Goal: Information Seeking & Learning: Learn about a topic

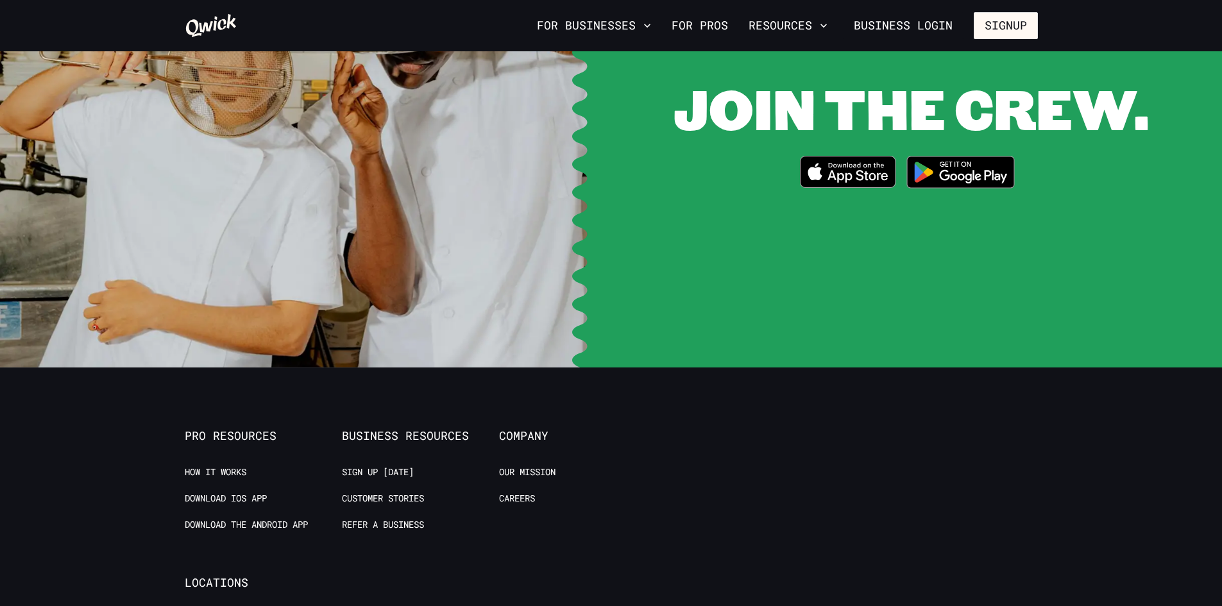
scroll to position [2630, 0]
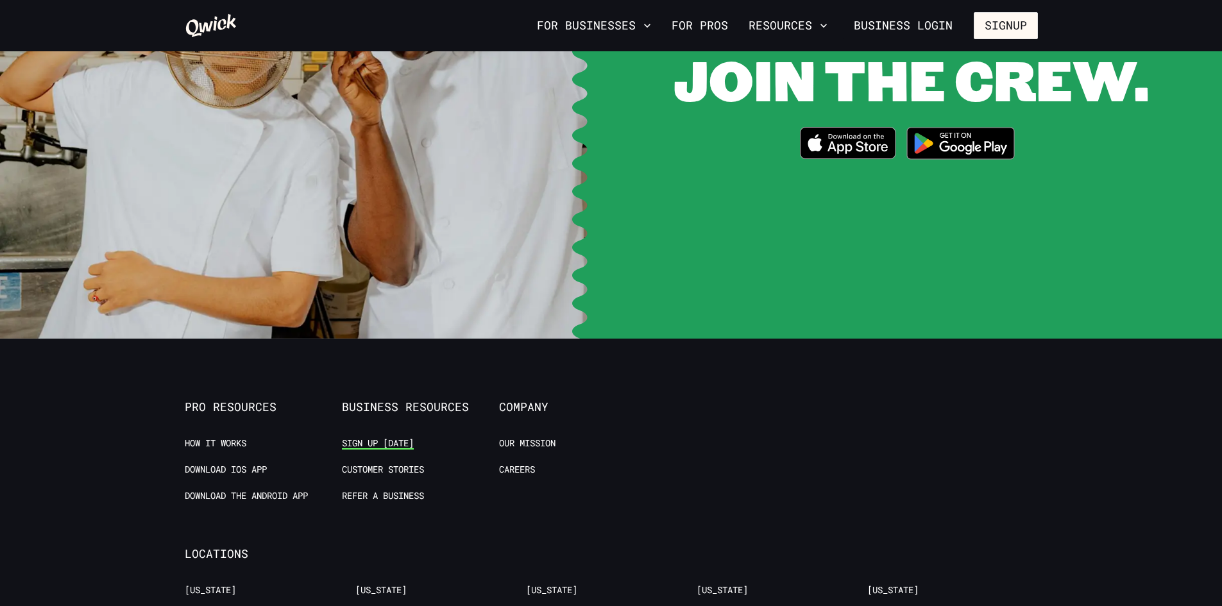
click at [383, 438] on link "Sign up [DATE]" at bounding box center [378, 444] width 72 height 12
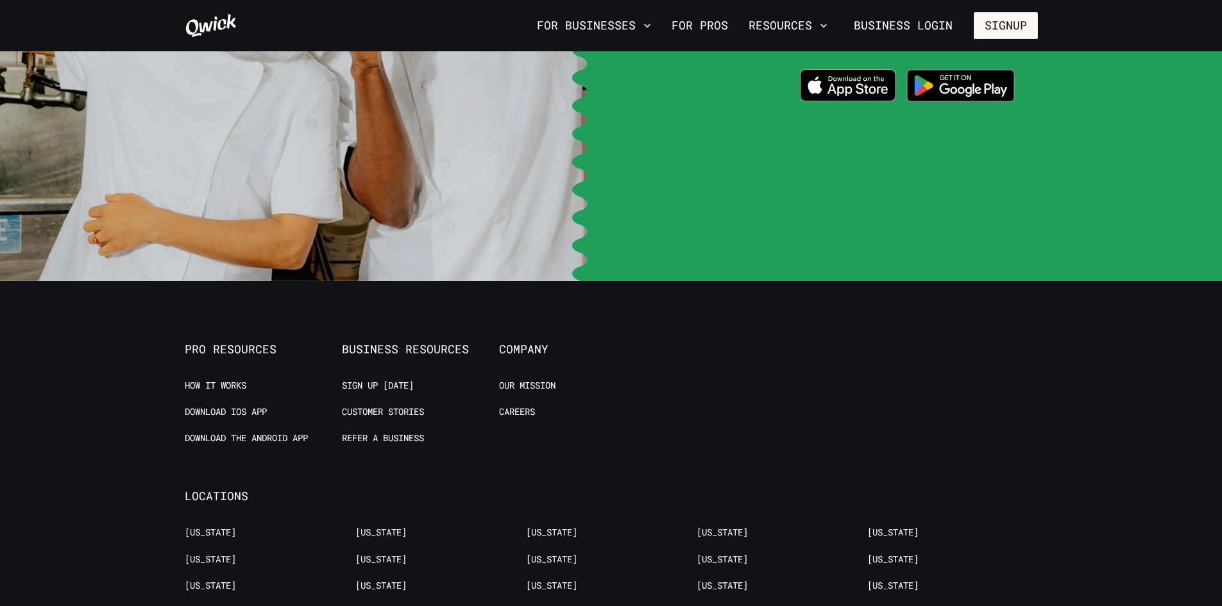
scroll to position [2689, 0]
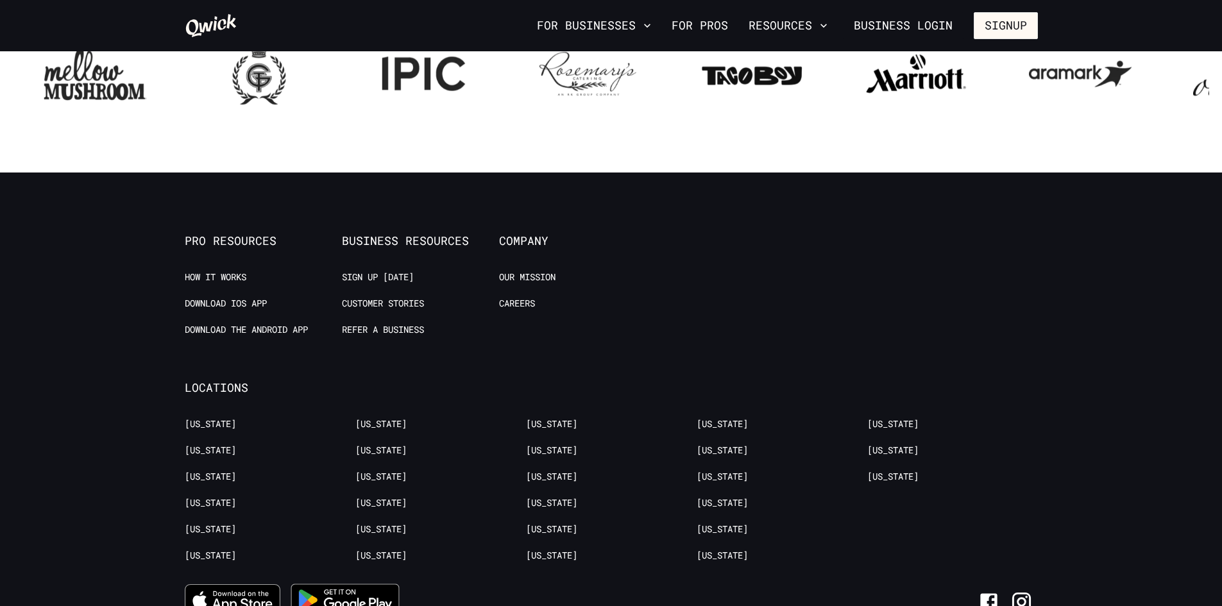
scroll to position [1638, 0]
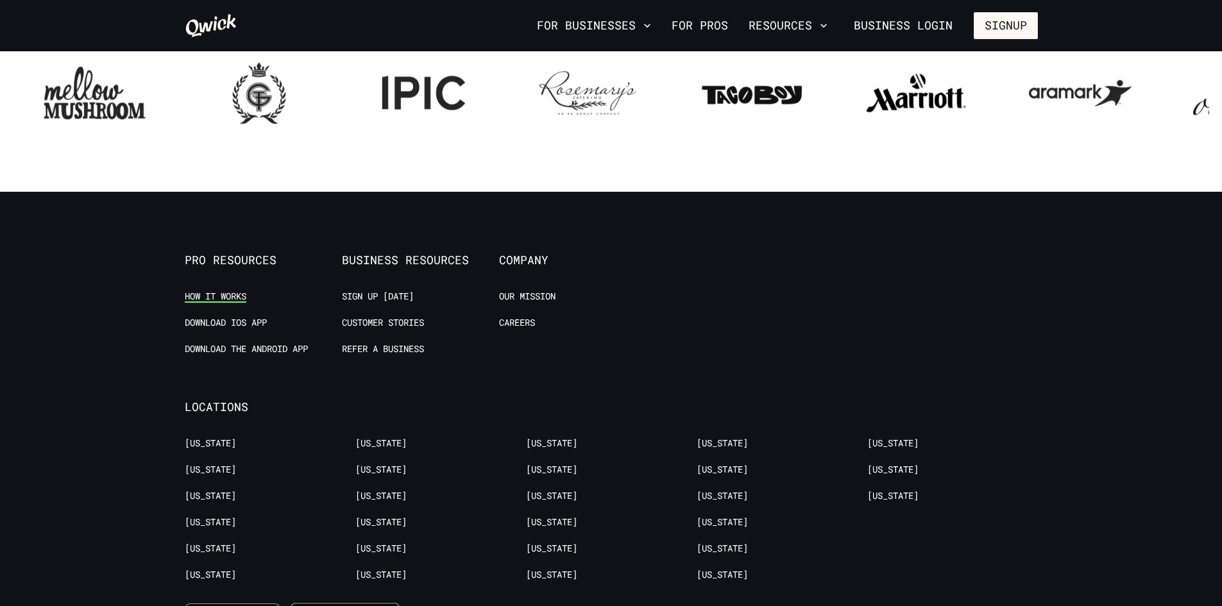
click at [219, 294] on link "How it Works" at bounding box center [216, 297] width 62 height 12
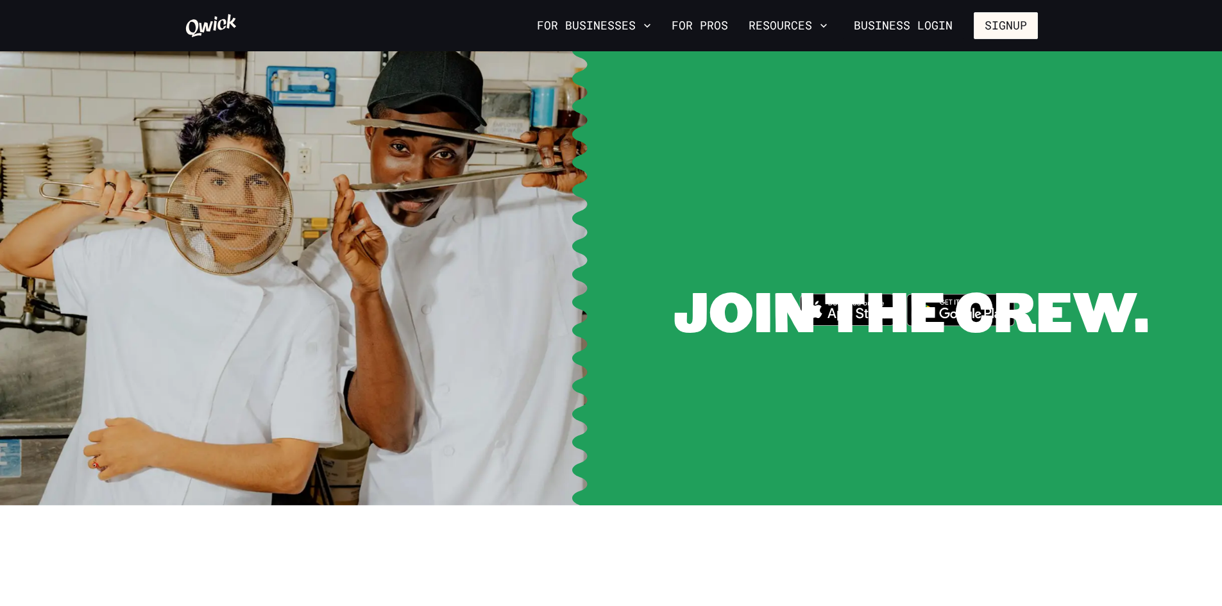
scroll to position [1094, 0]
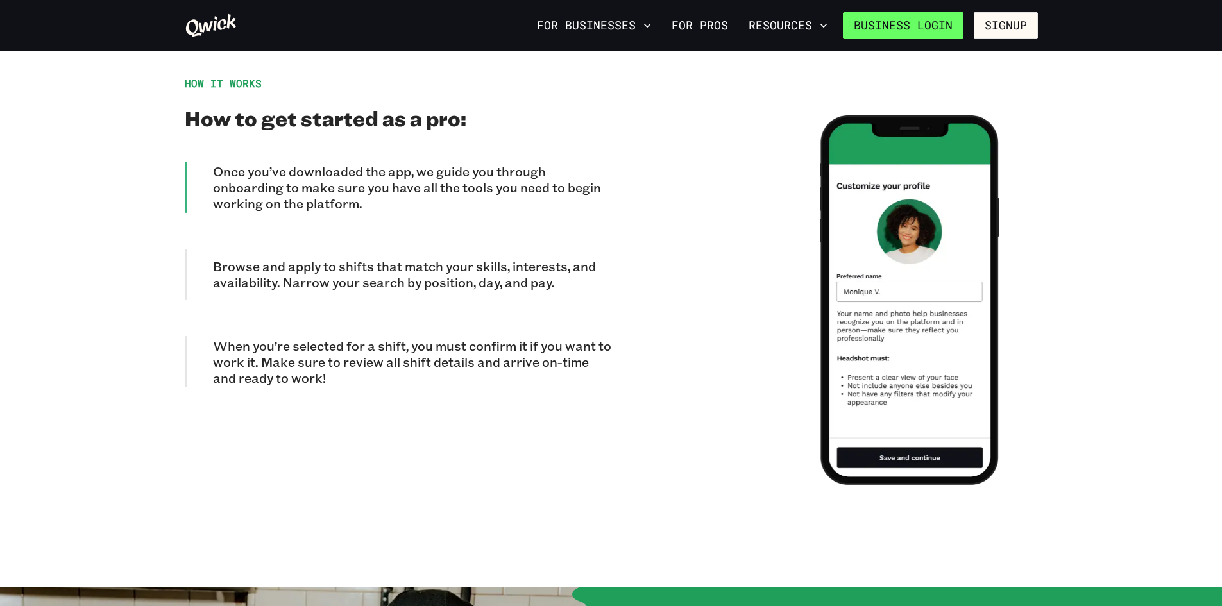
click at [935, 27] on link "Business Login" at bounding box center [903, 25] width 121 height 27
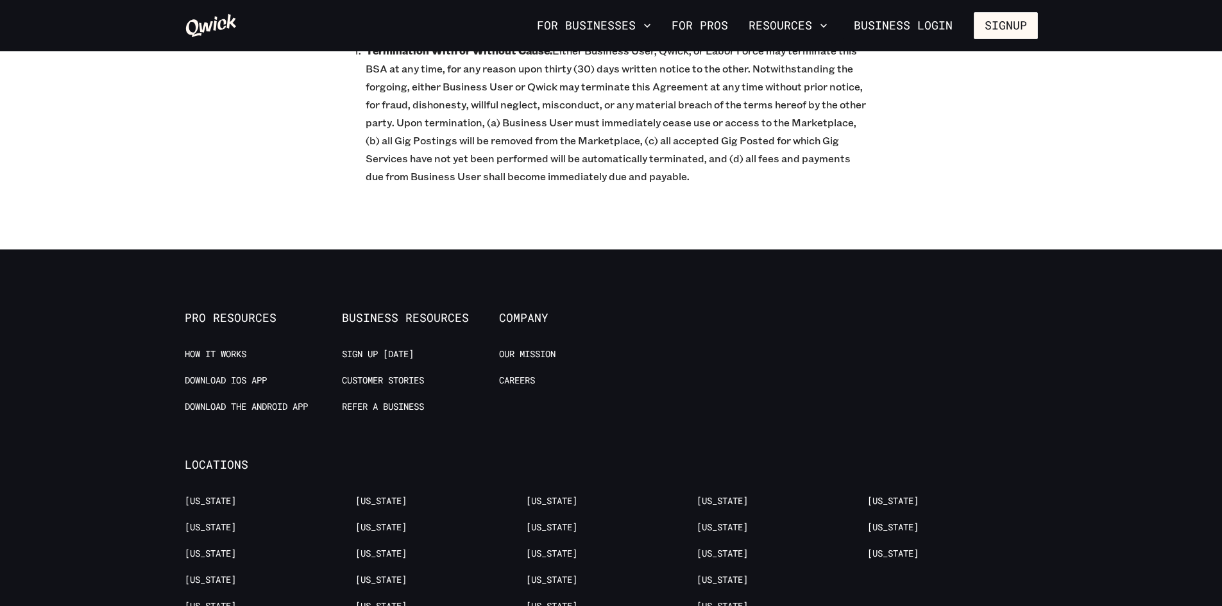
scroll to position [6223, 0]
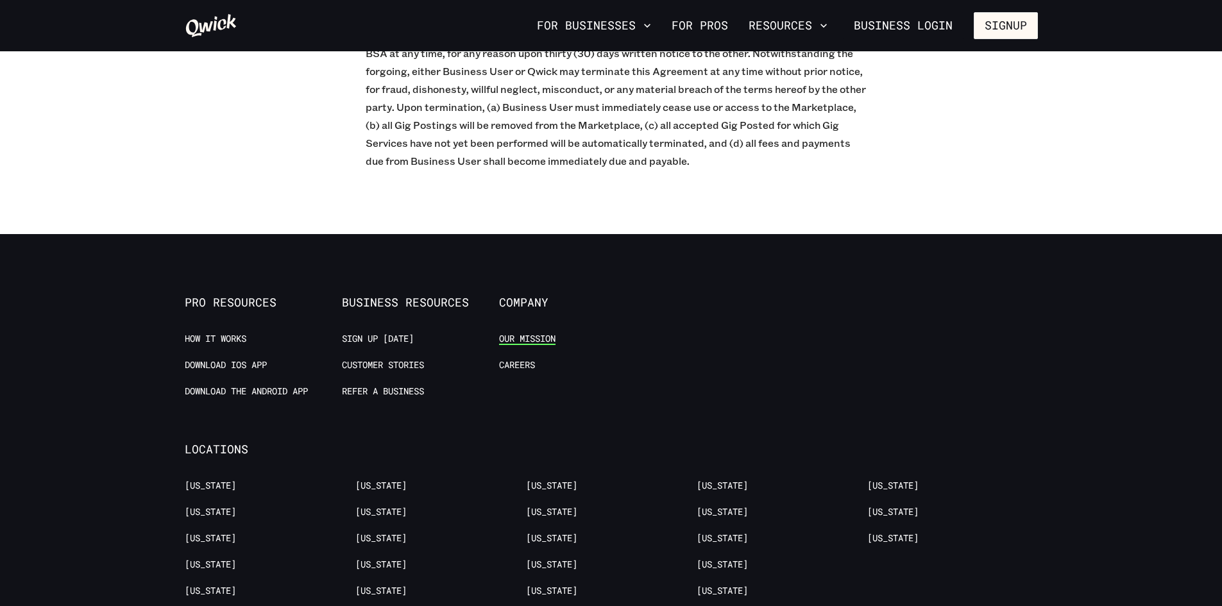
click at [545, 333] on link "Our Mission" at bounding box center [527, 339] width 56 height 12
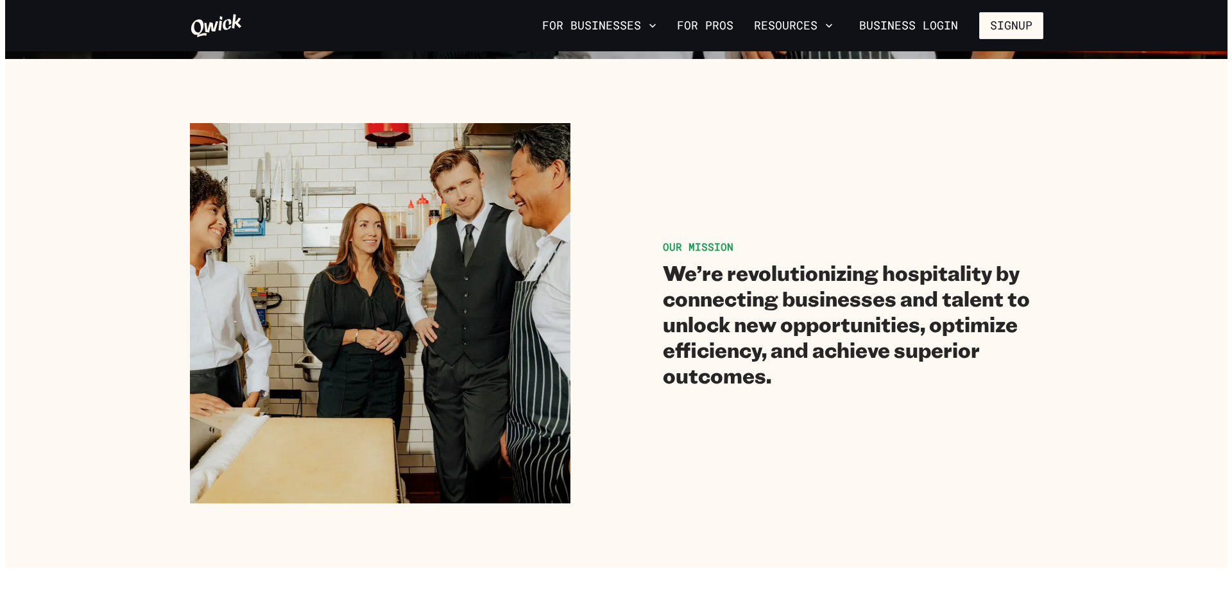
scroll to position [128, 0]
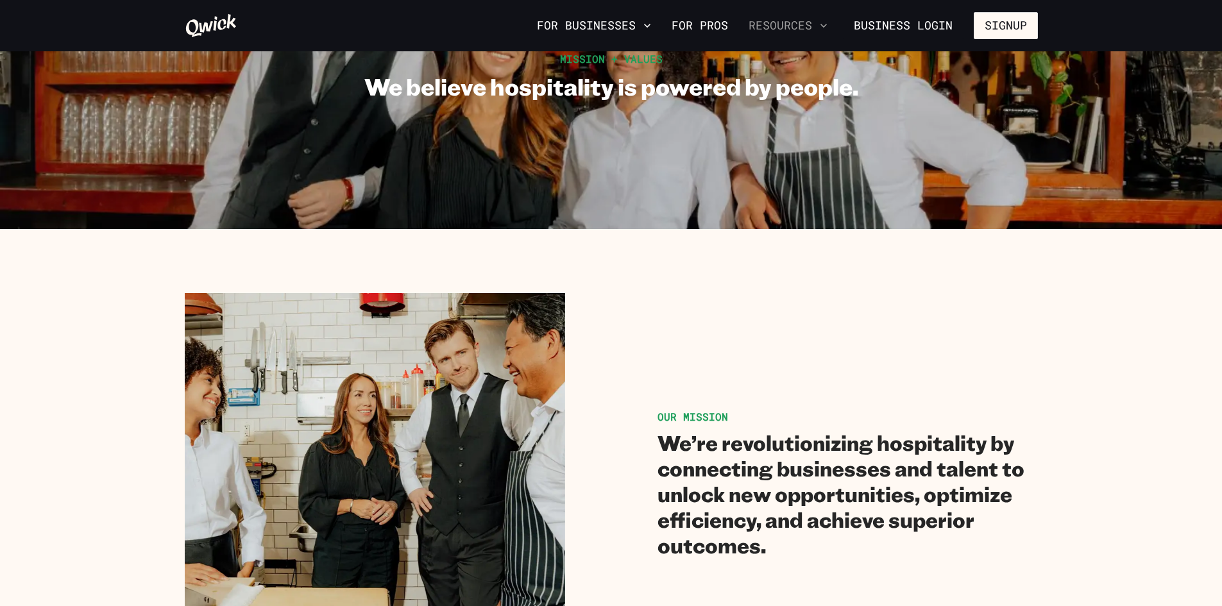
click at [788, 18] on button "Resources" at bounding box center [788, 26] width 89 height 22
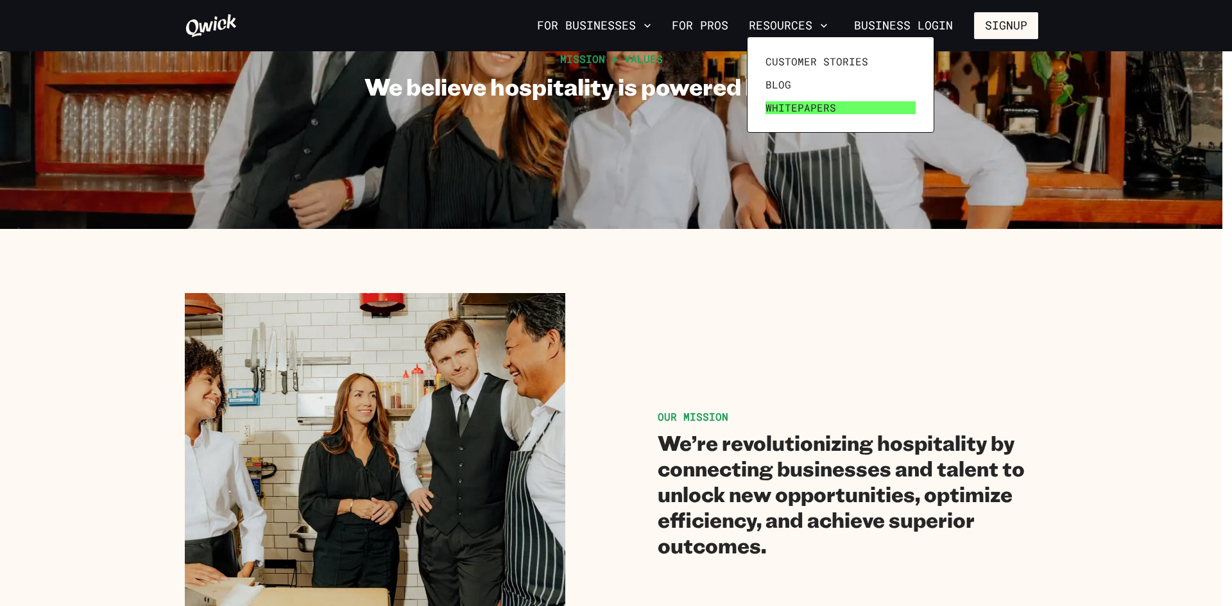
click at [781, 106] on span "Whitepapers" at bounding box center [800, 107] width 71 height 13
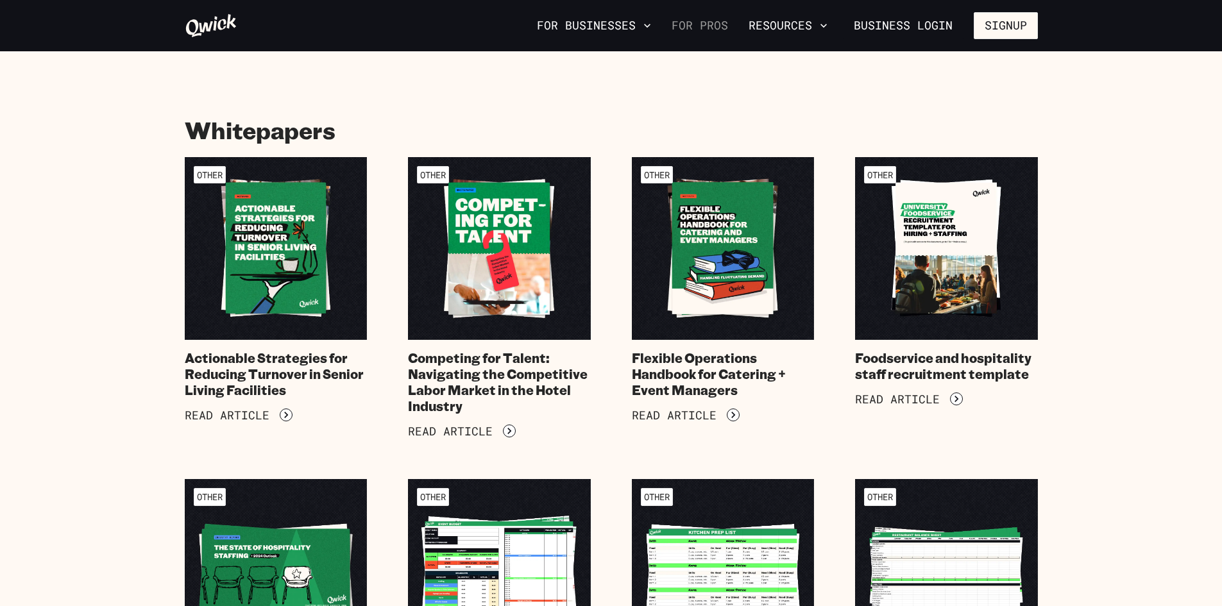
click at [708, 22] on link "For Pros" at bounding box center [700, 26] width 67 height 22
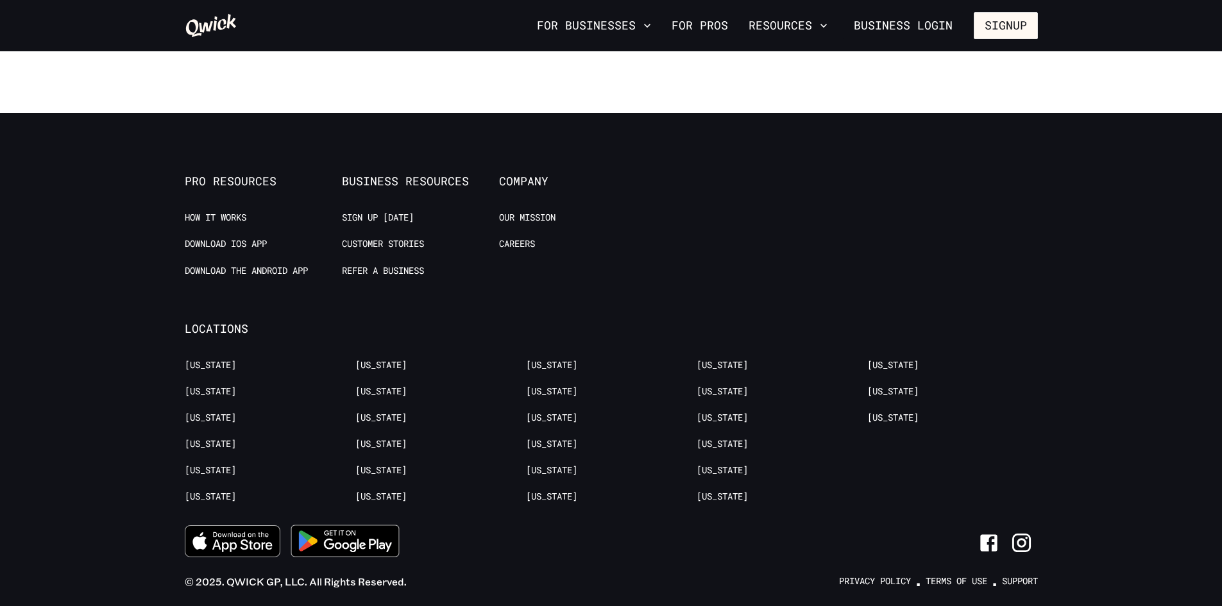
scroll to position [2577, 0]
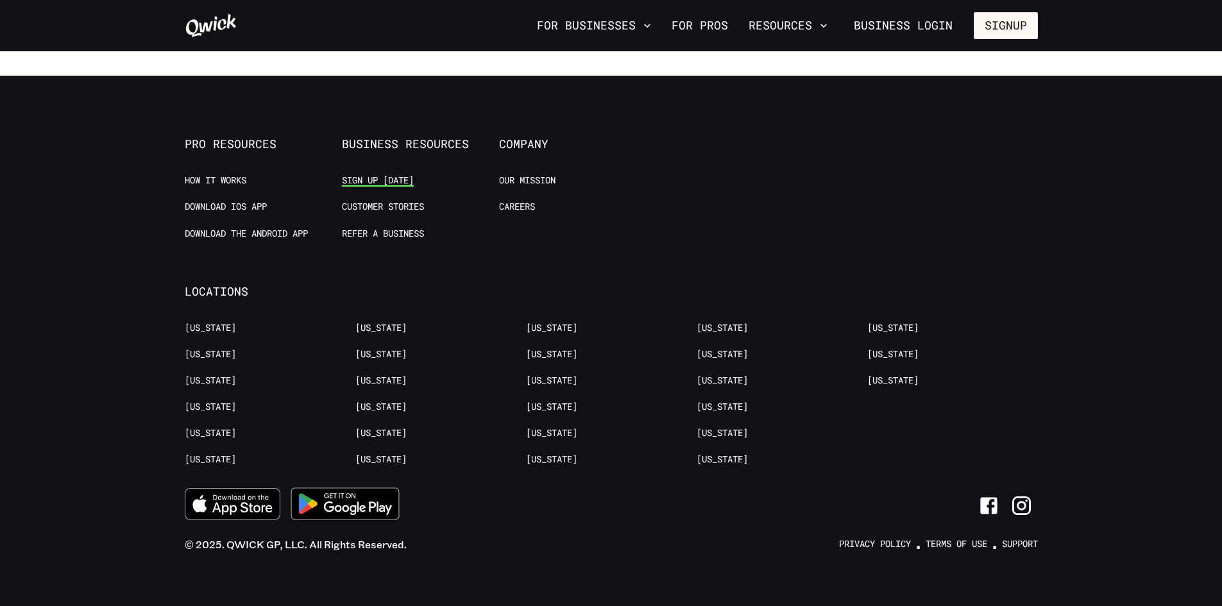
click at [371, 174] on link "Sign up [DATE]" at bounding box center [378, 180] width 72 height 12
